Goal: Navigation & Orientation: Find specific page/section

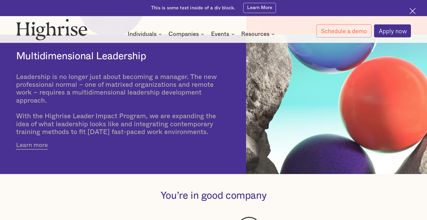
scroll to position [195, 0]
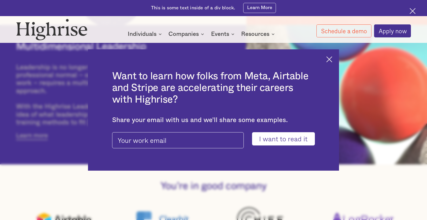
click at [331, 59] on img at bounding box center [329, 59] width 6 height 6
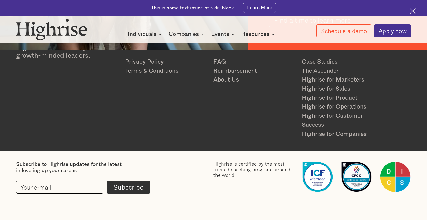
scroll to position [896, 0]
click at [307, 77] on link "Highrise for Marketers" at bounding box center [343, 79] width 82 height 9
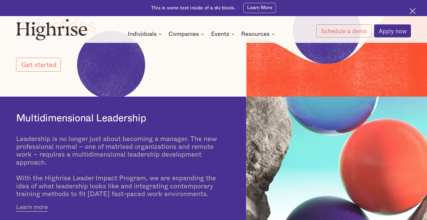
scroll to position [127, 0]
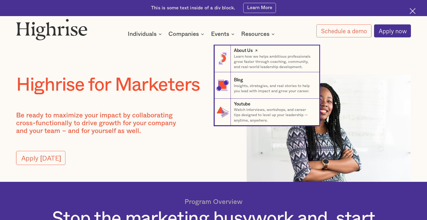
click at [255, 55] on p "Learn how we helps ambitious professionals grow faster through coaching, commun…" at bounding box center [274, 62] width 80 height 16
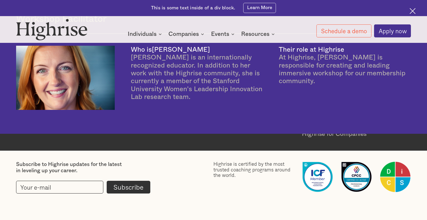
scroll to position [1449, 0]
